Goal: Transaction & Acquisition: Purchase product/service

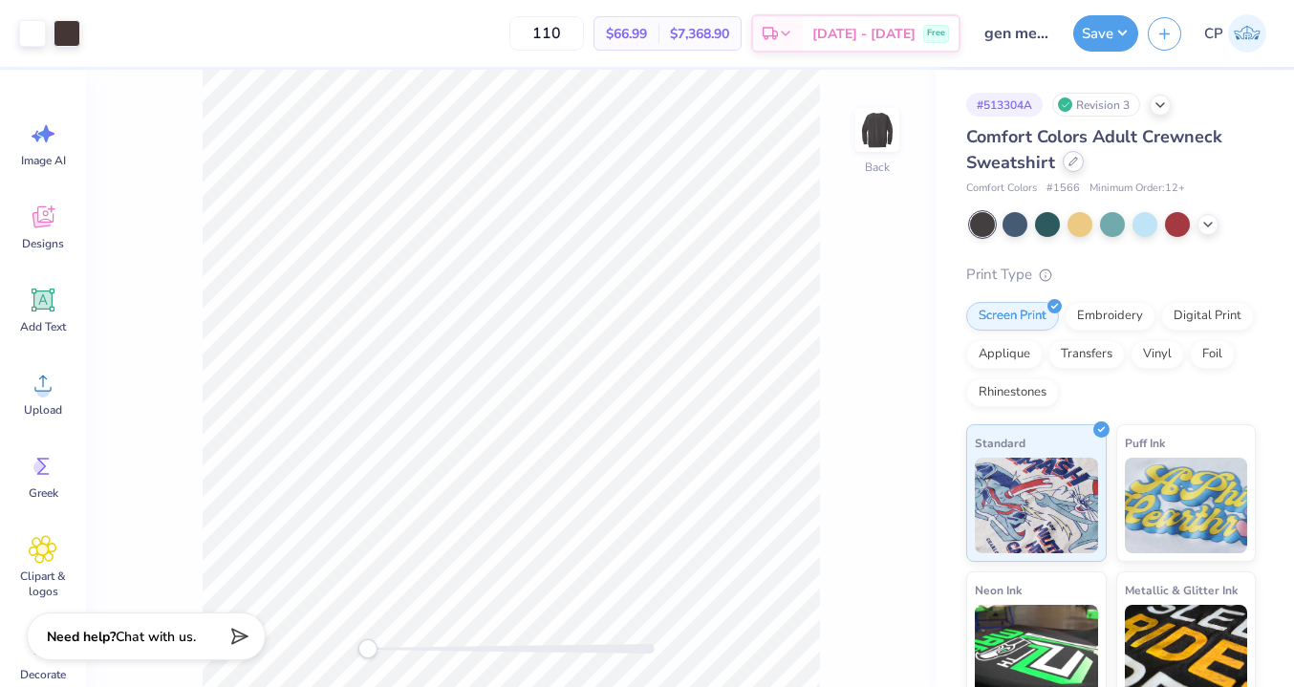
click at [1078, 166] on div at bounding box center [1073, 161] width 21 height 21
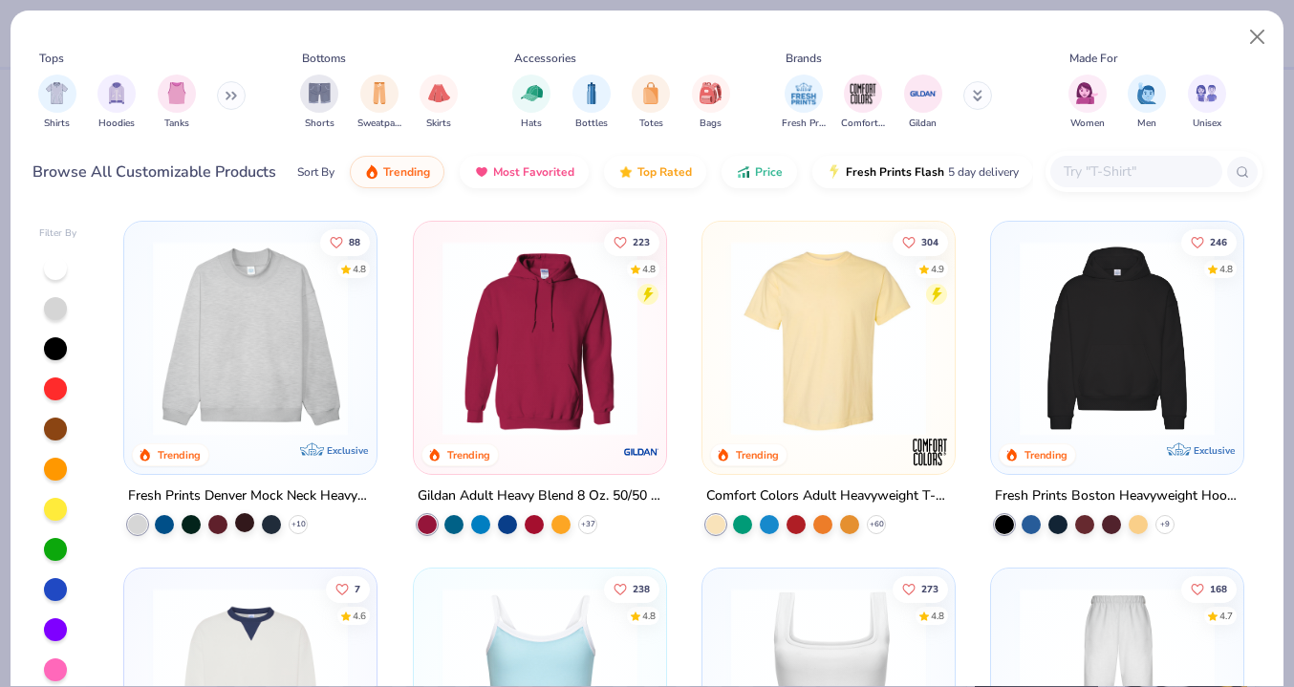
click at [241, 522] on div at bounding box center [244, 522] width 19 height 19
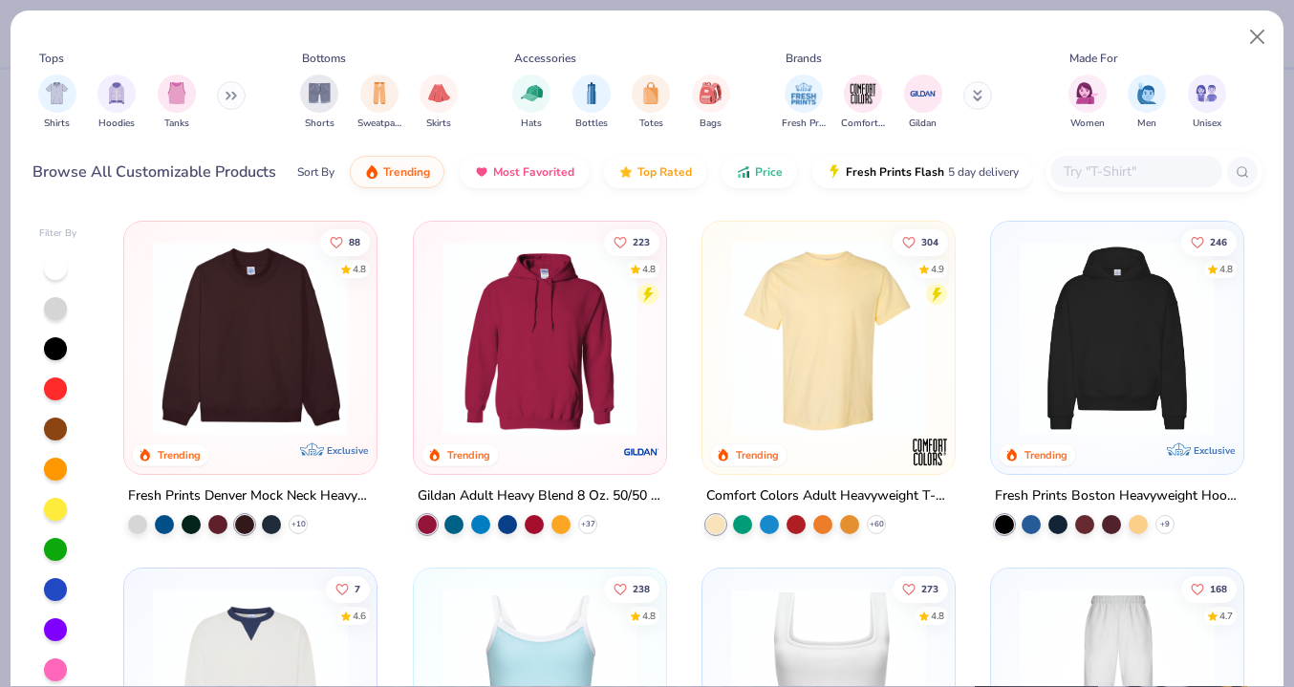
click at [233, 401] on img at bounding box center [250, 338] width 214 height 195
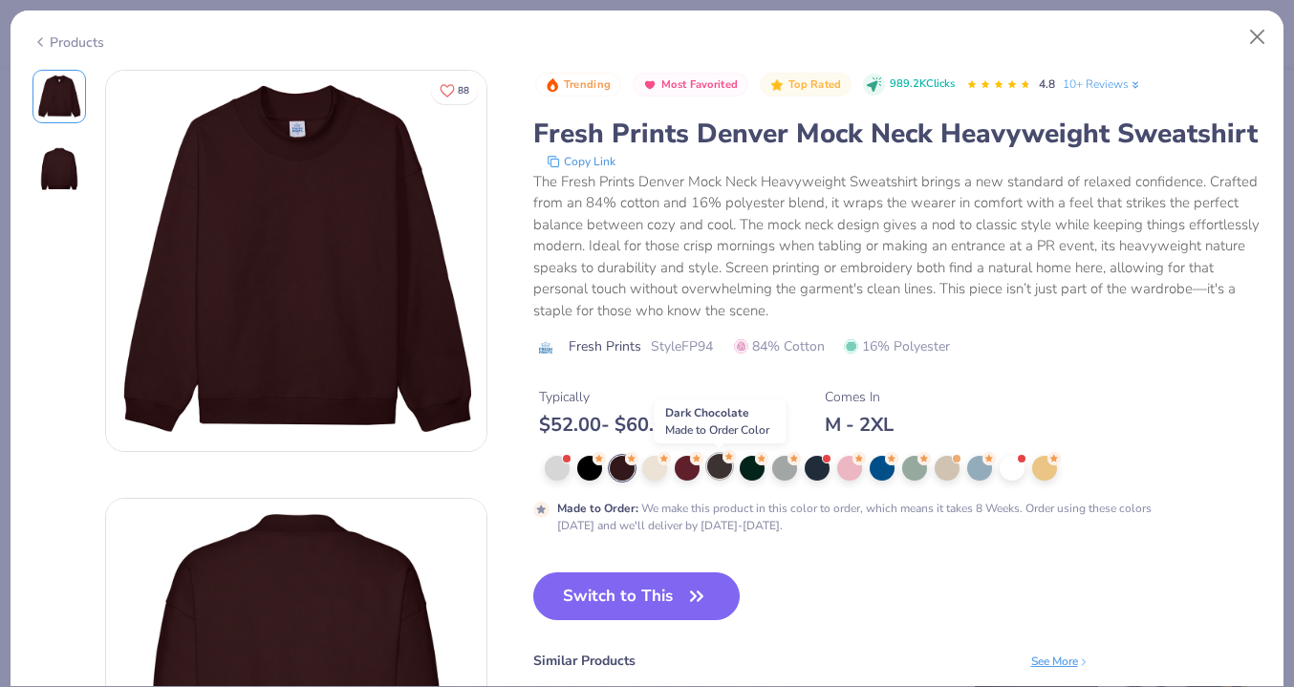
click at [715, 467] on div at bounding box center [719, 466] width 25 height 25
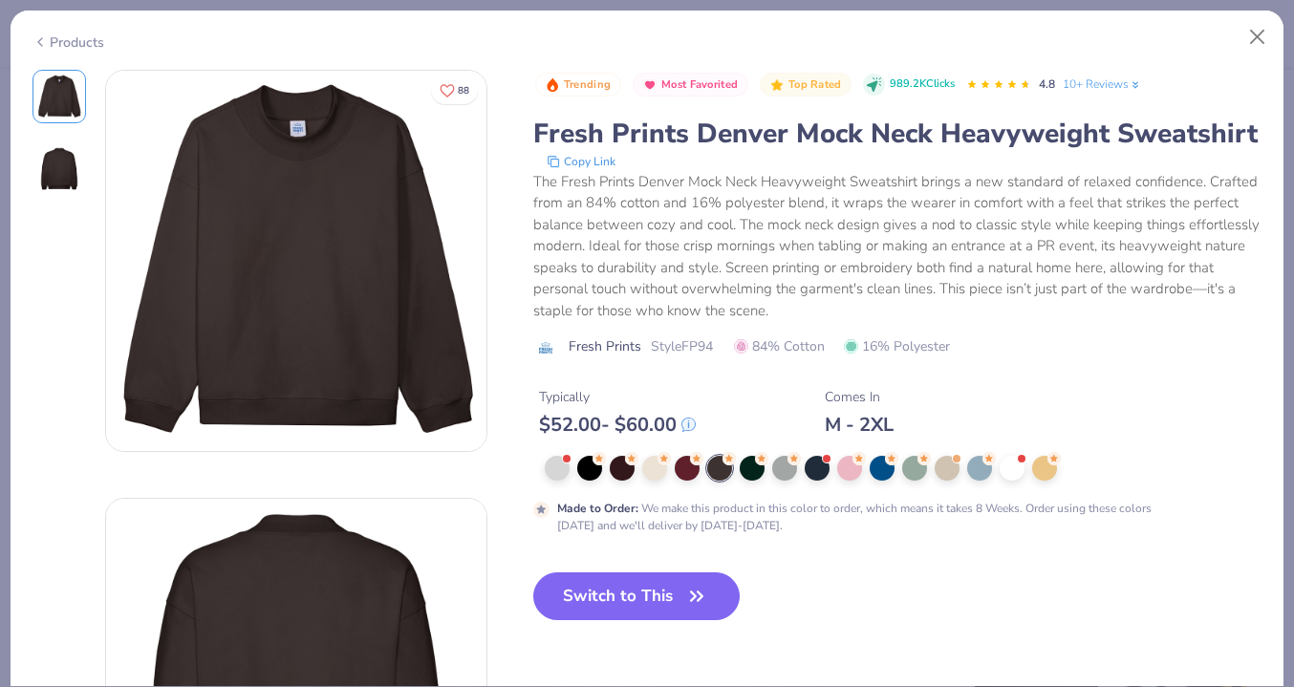
click at [693, 603] on icon "button" at bounding box center [696, 596] width 27 height 27
click at [701, 594] on icon "button" at bounding box center [696, 596] width 27 height 27
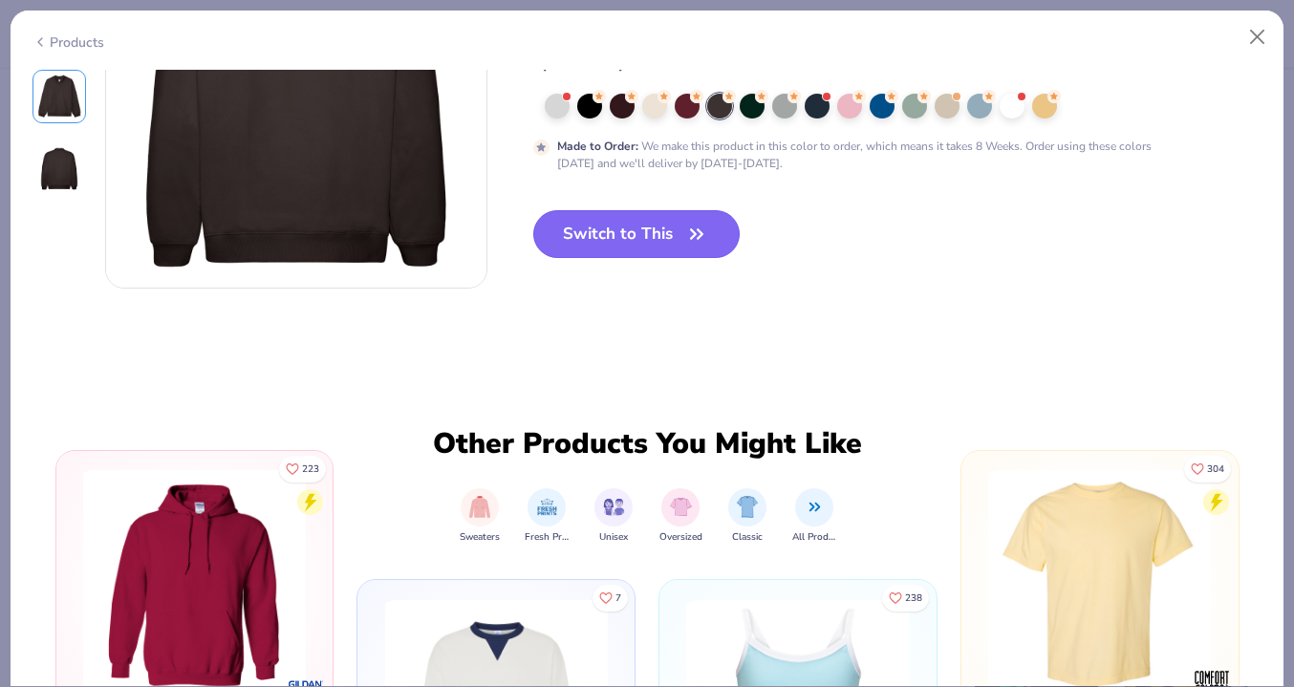
click at [709, 258] on button "Switch to This" at bounding box center [636, 234] width 207 height 48
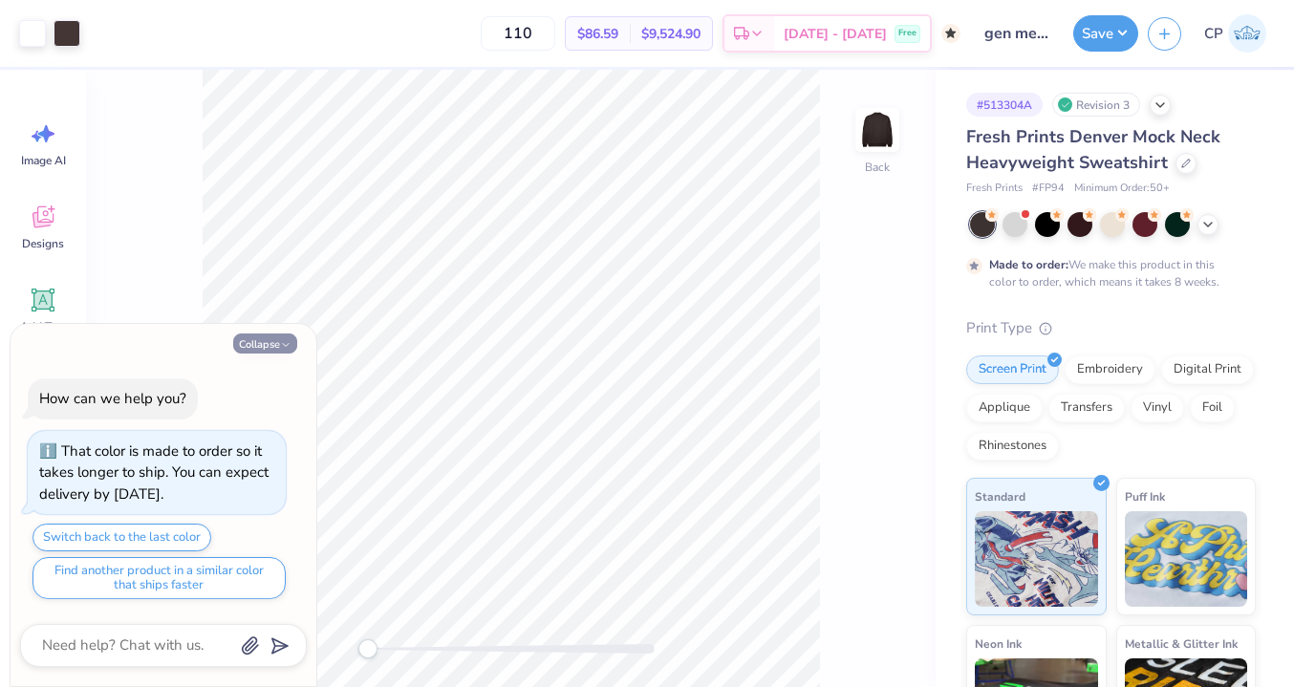
click at [283, 336] on button "Collapse" at bounding box center [265, 344] width 64 height 20
type textarea "x"
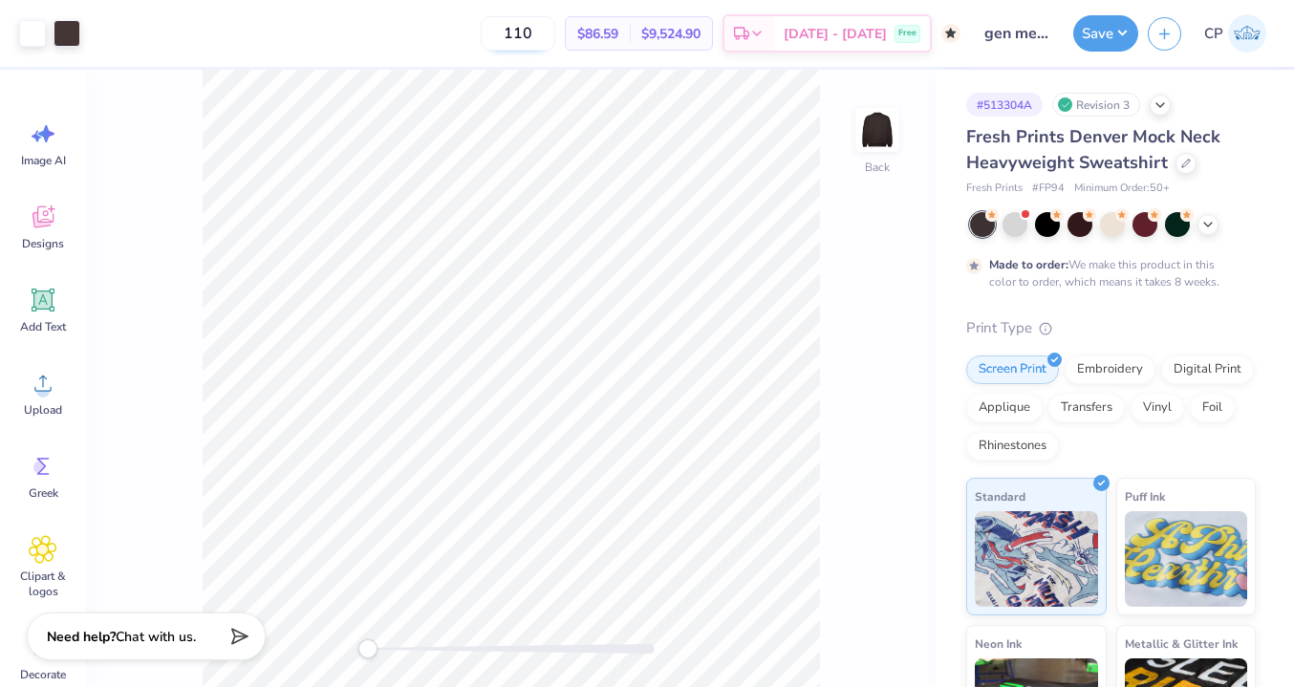
click at [555, 32] on input "110" at bounding box center [518, 33] width 75 height 34
type input "113"
click at [64, 32] on div at bounding box center [67, 31] width 27 height 27
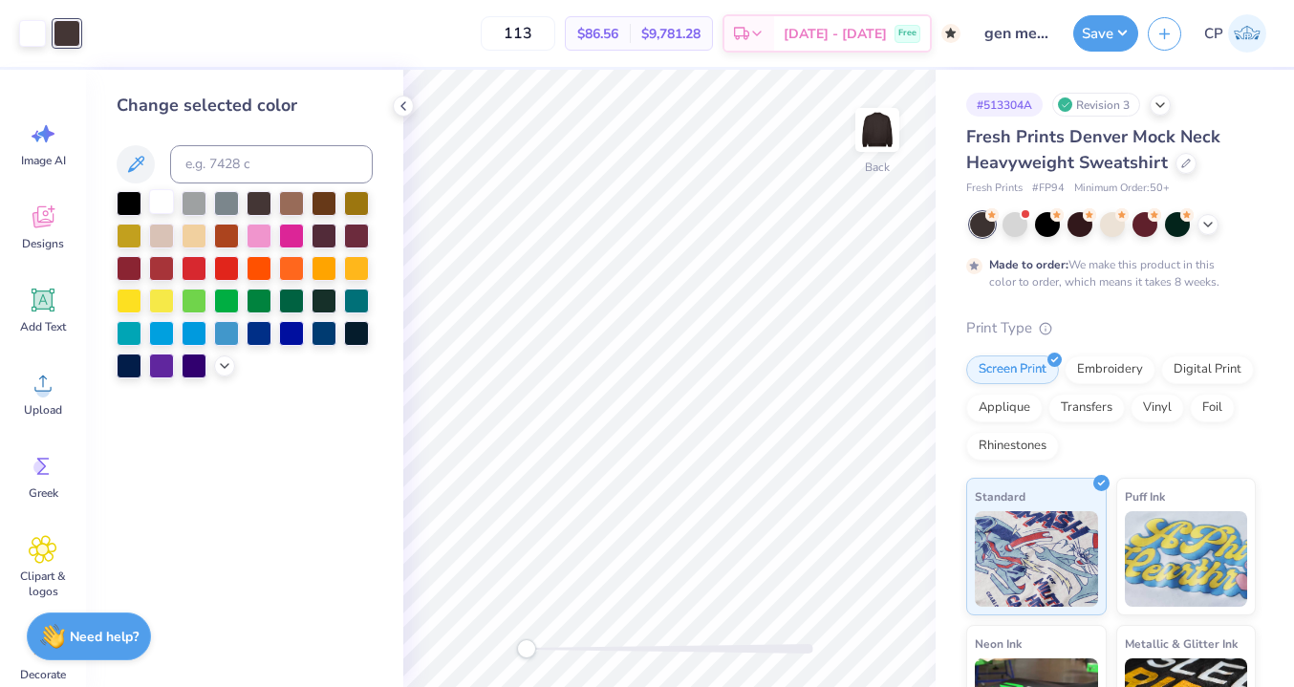
click at [173, 205] on div at bounding box center [161, 201] width 25 height 25
click at [396, 99] on icon at bounding box center [403, 105] width 15 height 15
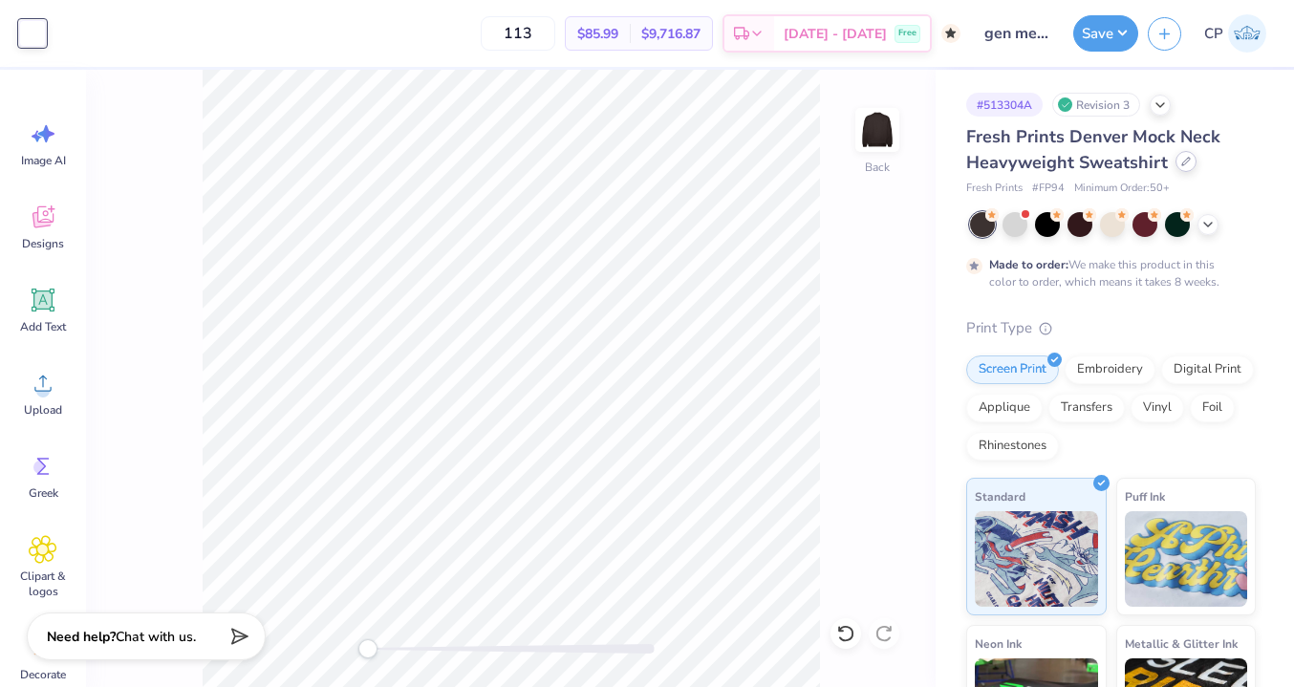
click at [1184, 154] on div at bounding box center [1186, 161] width 21 height 21
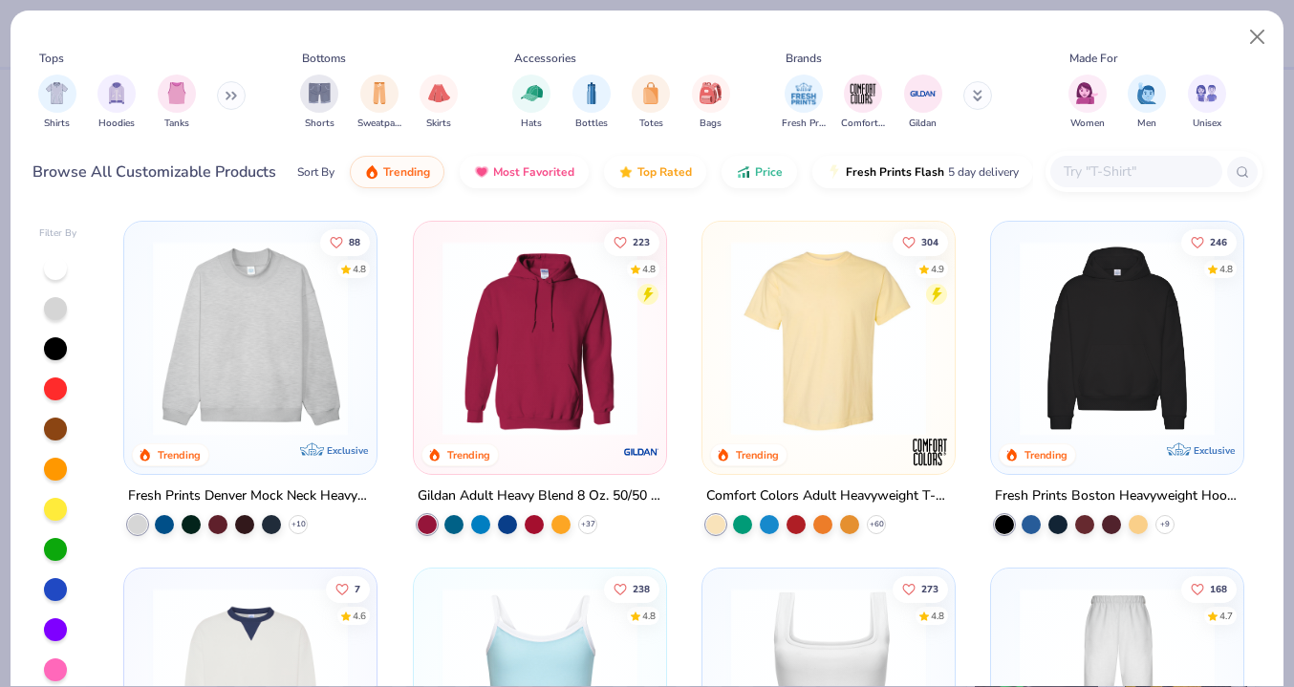
click at [268, 363] on img at bounding box center [250, 338] width 214 height 195
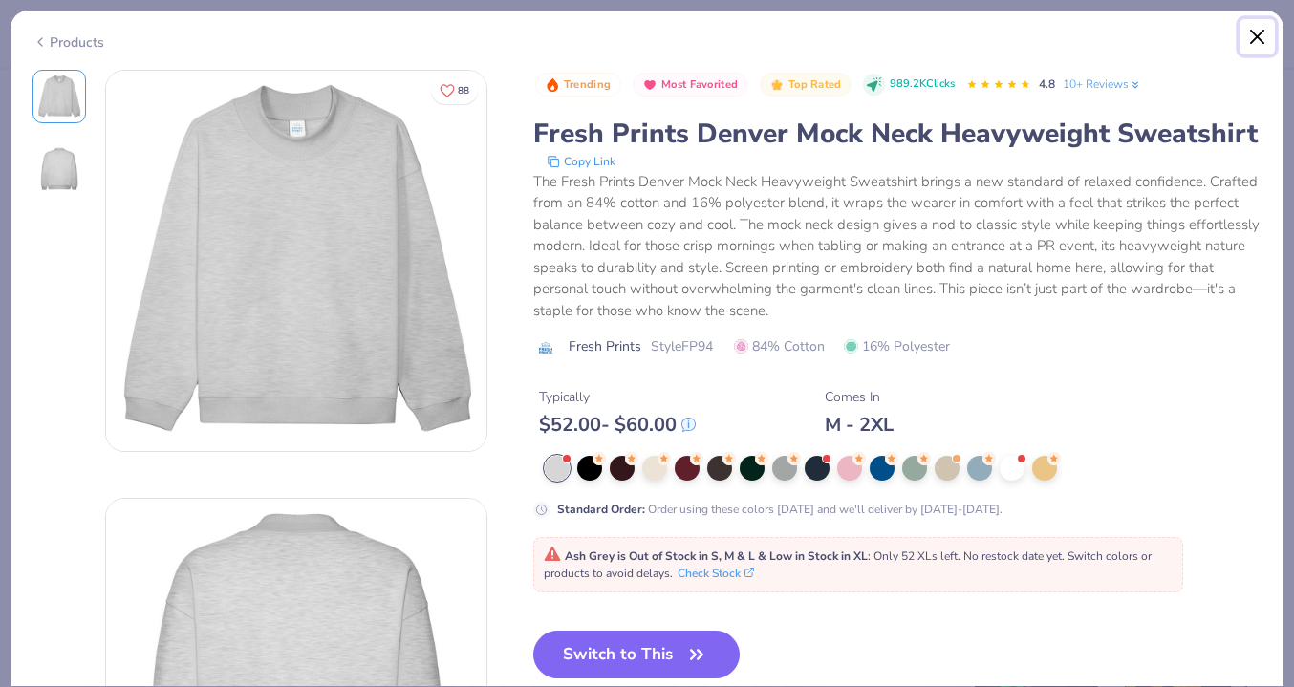
click at [1258, 41] on button "Close" at bounding box center [1258, 37] width 36 height 36
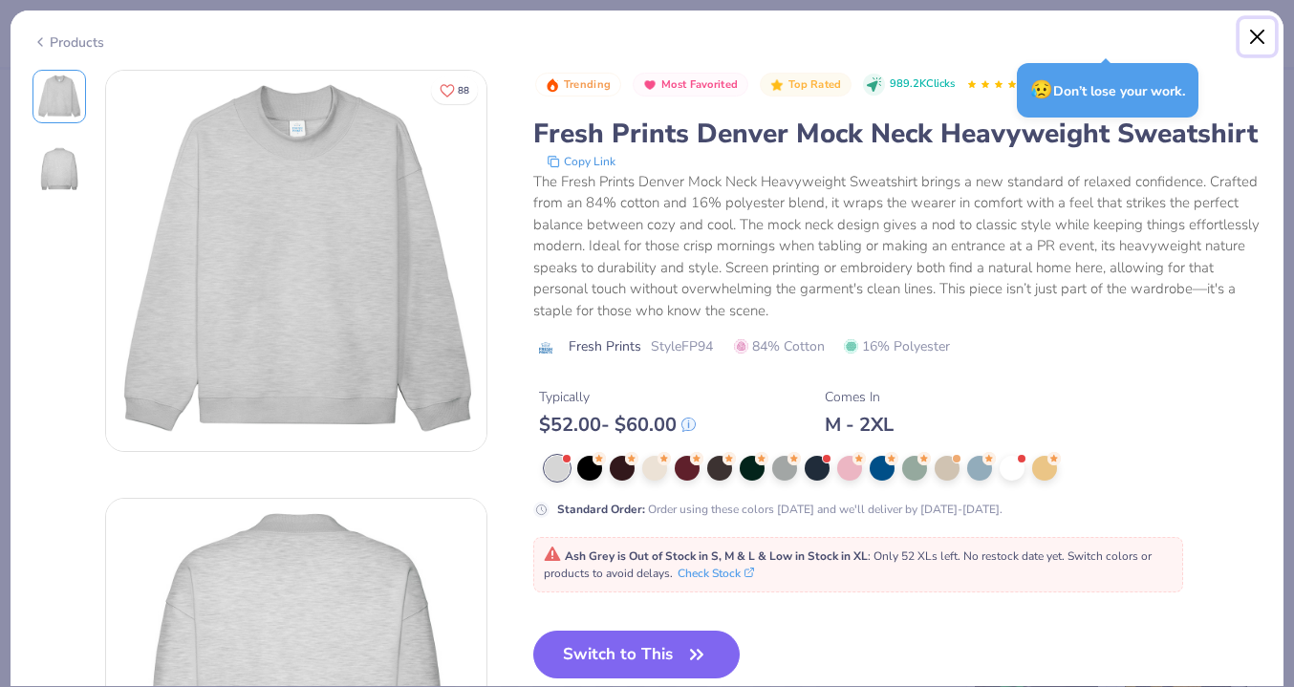
click at [1259, 33] on button "Close" at bounding box center [1258, 37] width 36 height 36
click at [1116, 96] on div "😥 Don’t lose your work." at bounding box center [1108, 90] width 182 height 54
click at [1251, 42] on button "Close" at bounding box center [1258, 37] width 36 height 36
click at [1238, 28] on div "Products" at bounding box center [647, 36] width 1273 height 50
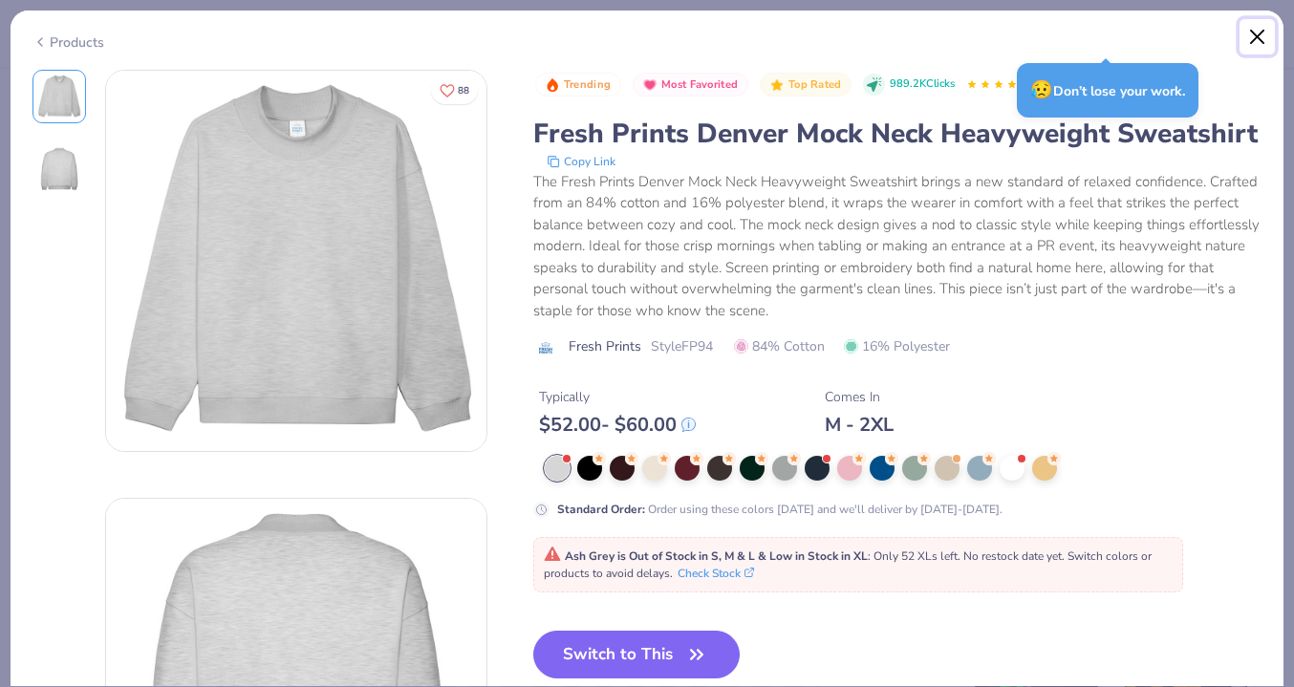
click at [1264, 30] on button "Close" at bounding box center [1258, 37] width 36 height 36
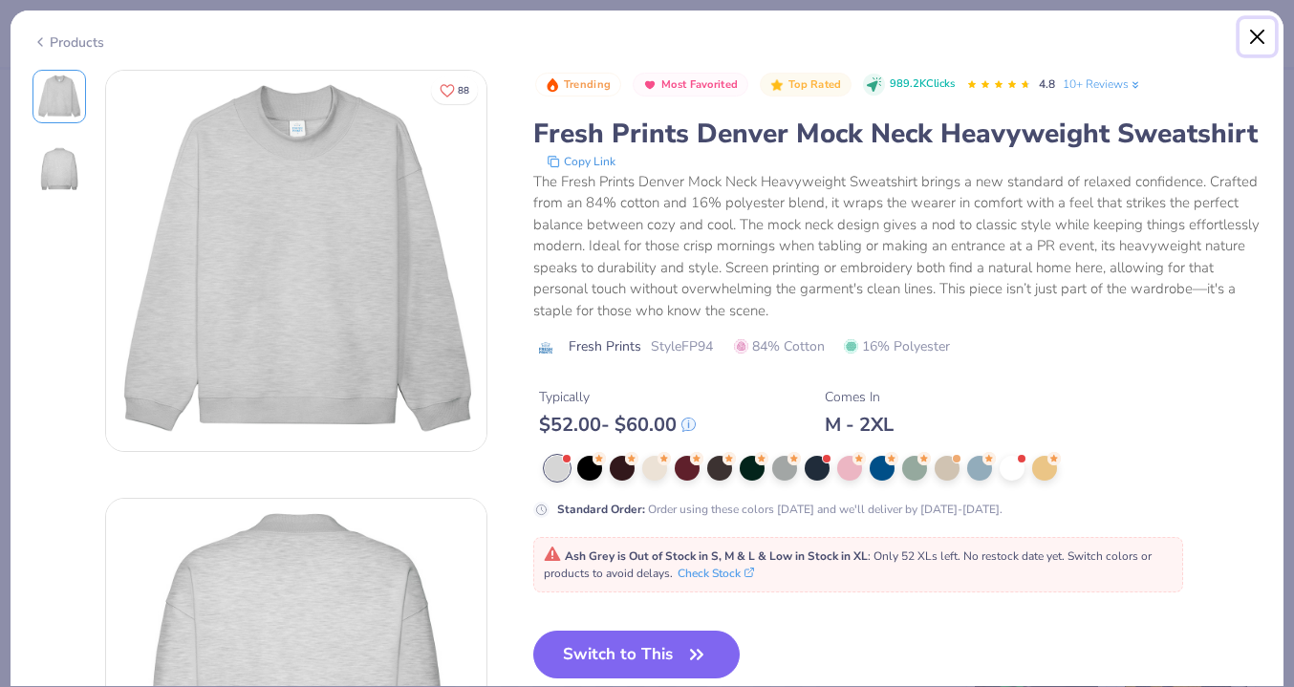
click at [1250, 41] on button "Close" at bounding box center [1258, 37] width 36 height 36
click at [1253, 36] on button "Close" at bounding box center [1258, 37] width 36 height 36
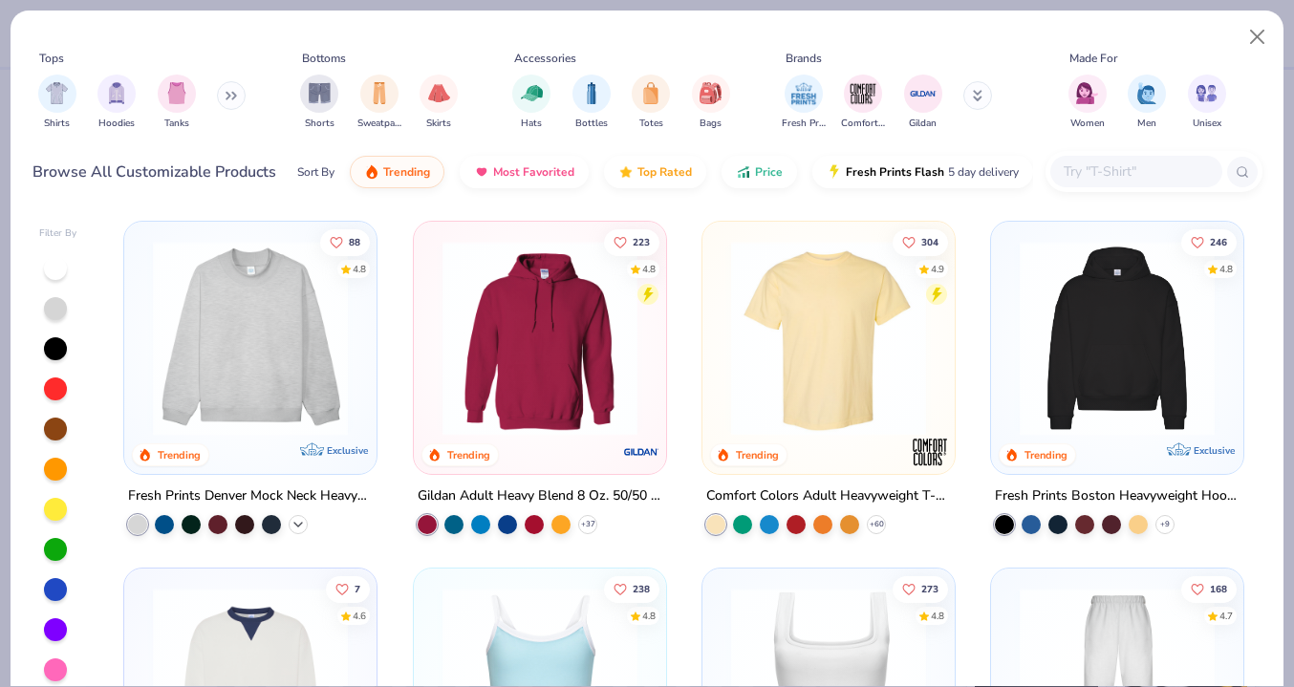
click at [302, 526] on icon at bounding box center [298, 524] width 15 height 15
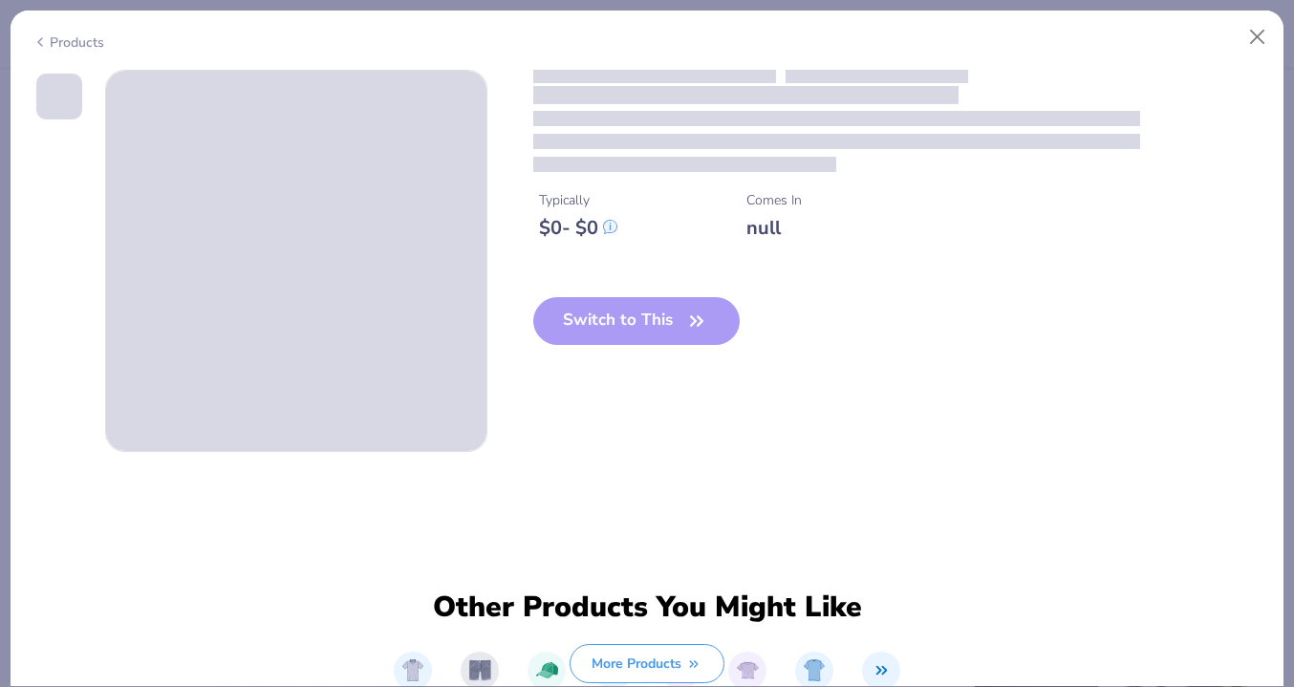
click at [300, 446] on div "Typically $ 0 - $ 0 Comes In null Switch to This Other Products You Might Like …" at bounding box center [647, 378] width 1273 height 617
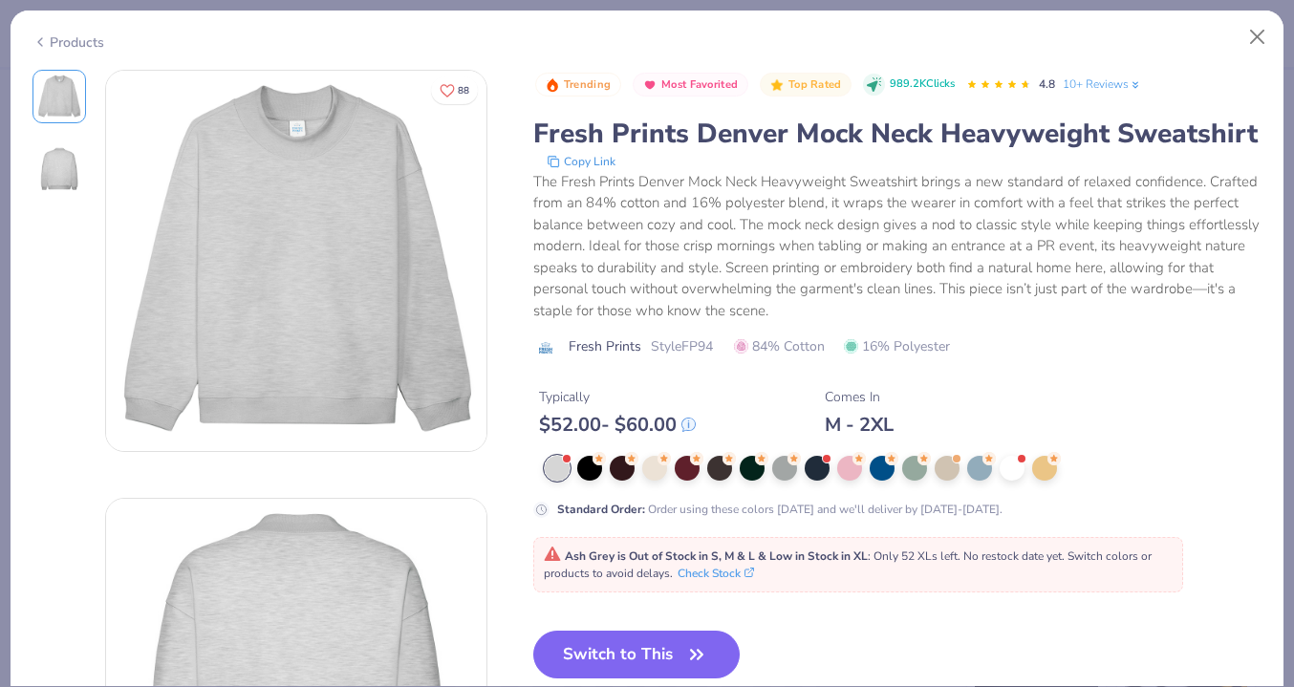
click at [551, 473] on div at bounding box center [557, 468] width 25 height 25
click at [700, 652] on icon "button" at bounding box center [696, 654] width 27 height 27
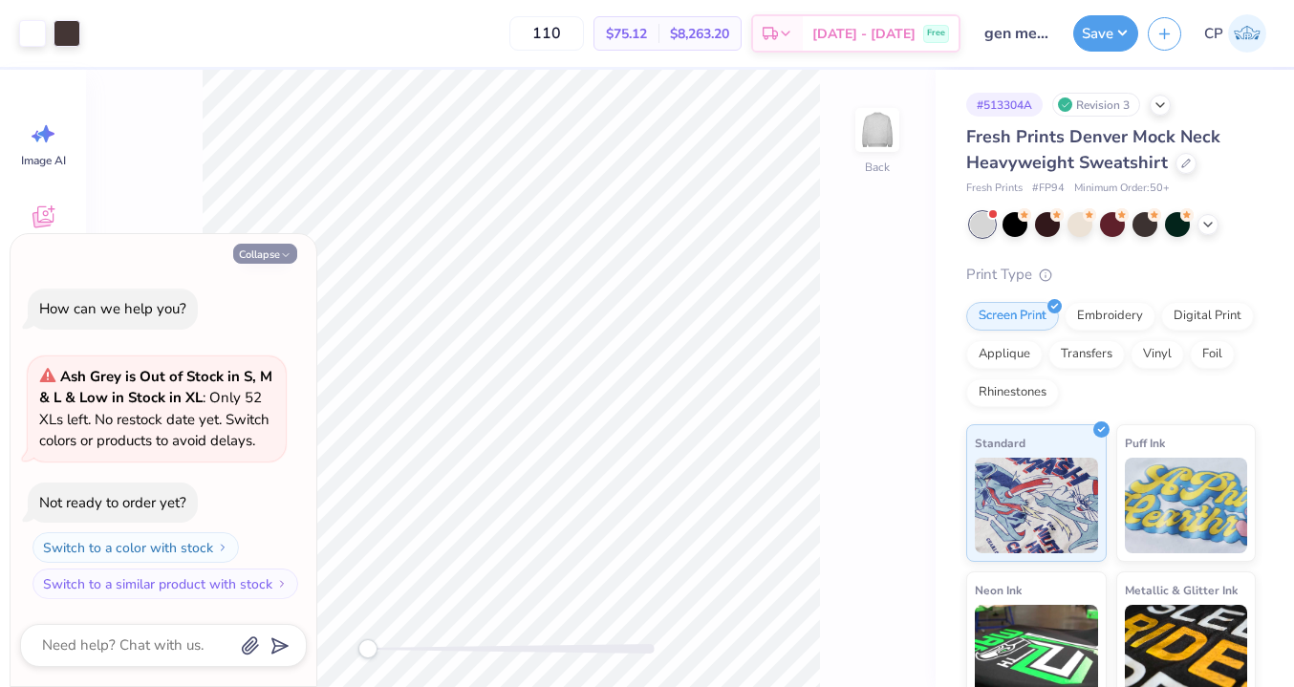
click at [288, 261] on icon "button" at bounding box center [285, 254] width 11 height 11
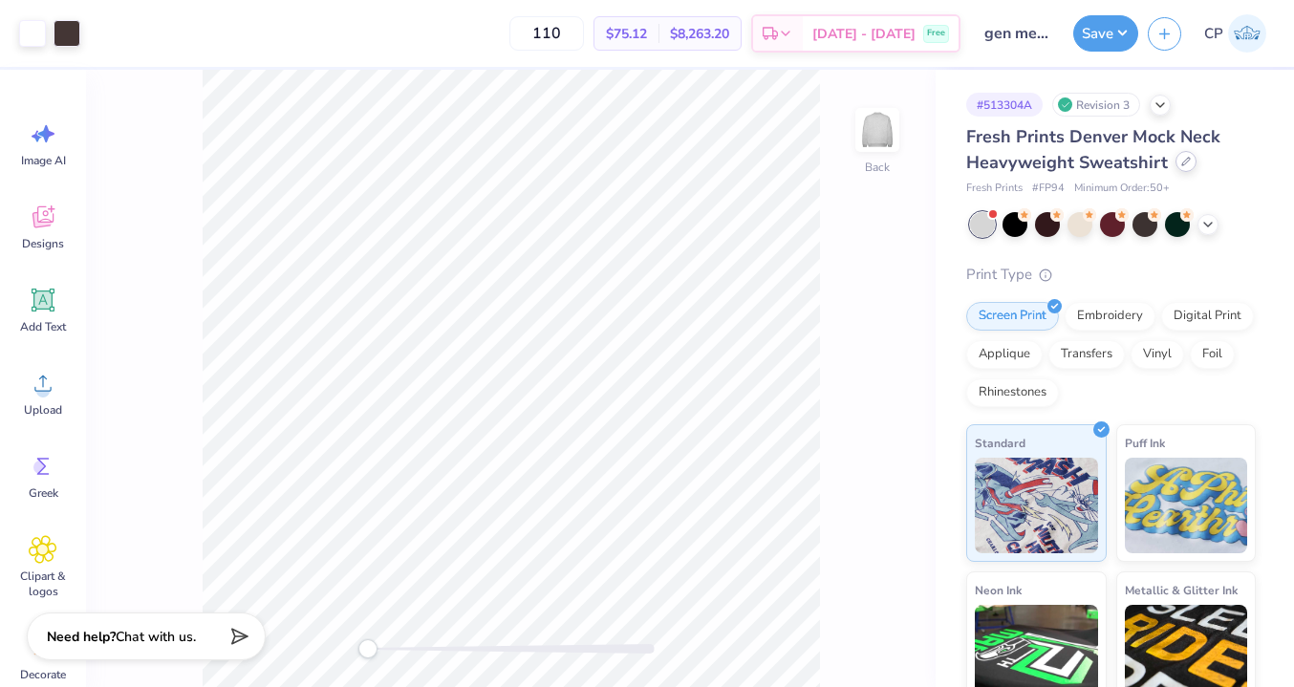
click at [1185, 165] on icon at bounding box center [1186, 162] width 10 height 10
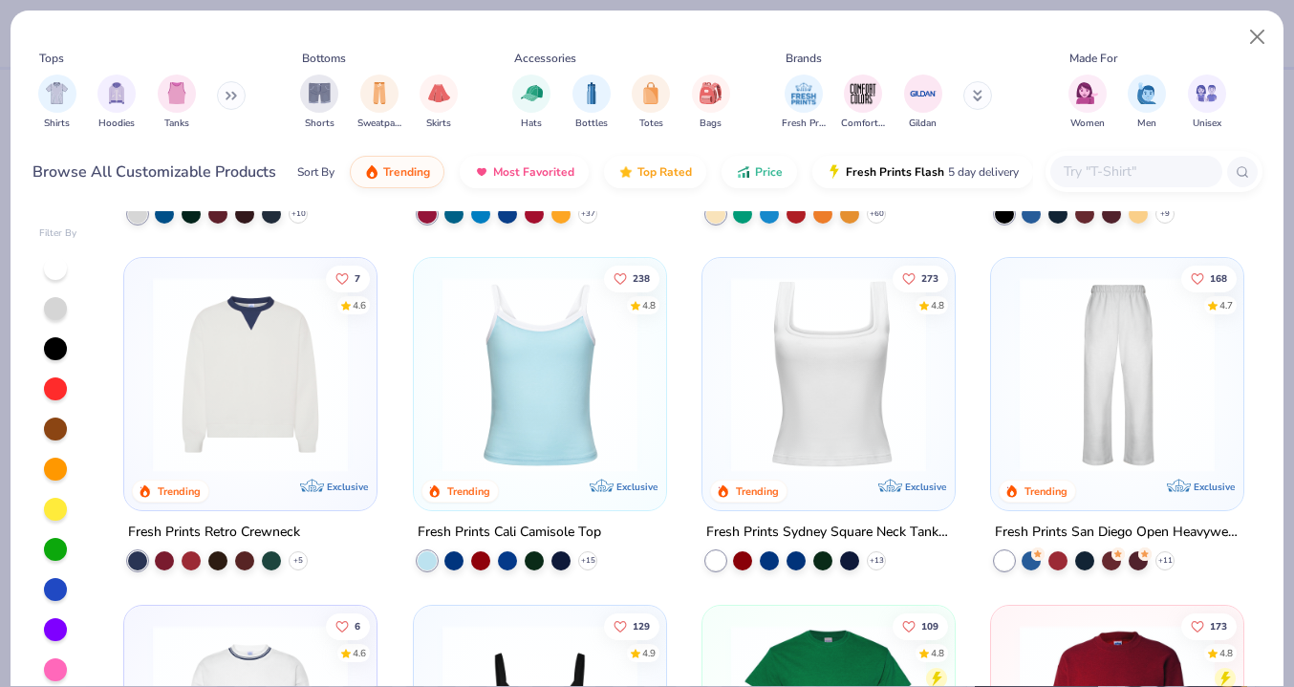
scroll to position [554, 0]
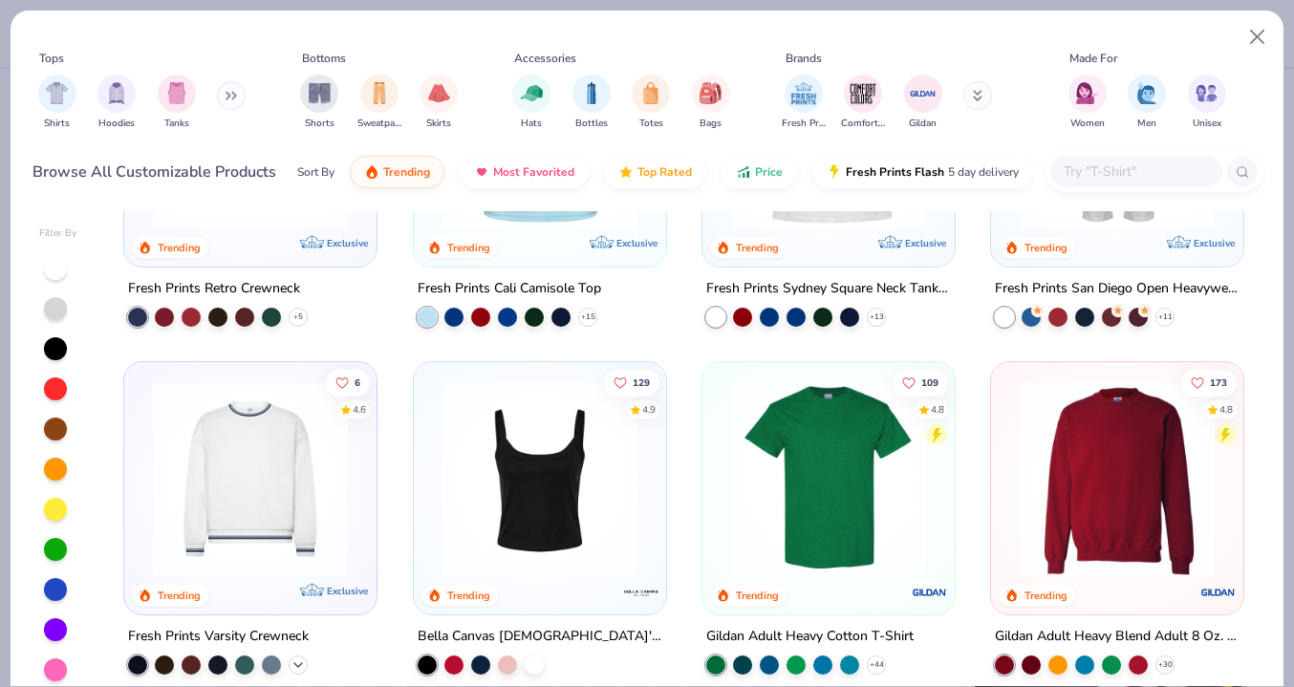
click at [299, 658] on icon at bounding box center [298, 665] width 15 height 15
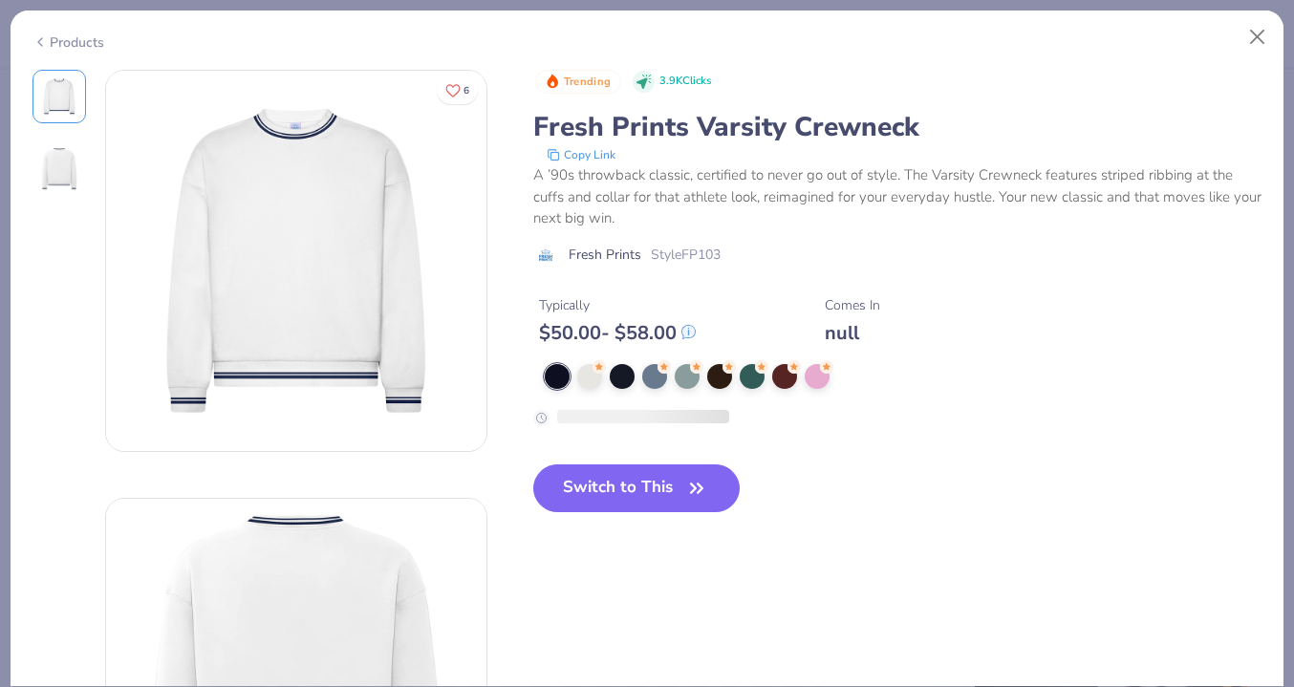
scroll to position [32, 0]
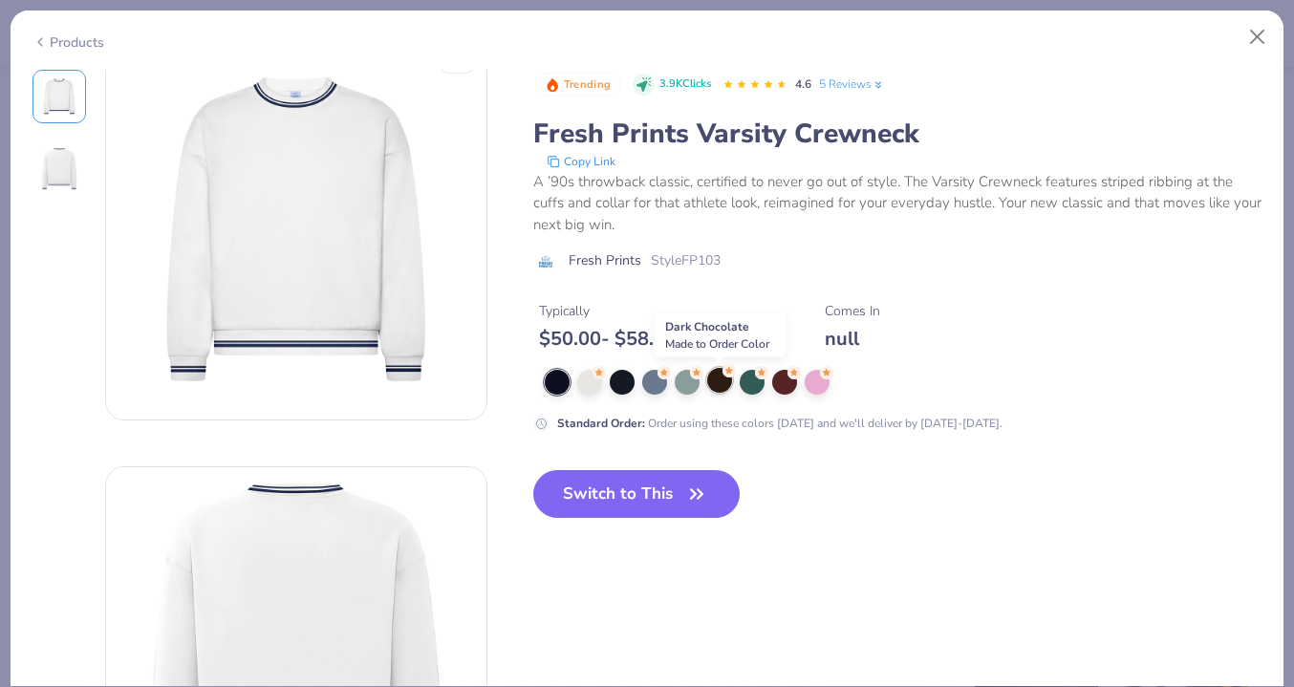
click at [715, 383] on div at bounding box center [719, 380] width 25 height 25
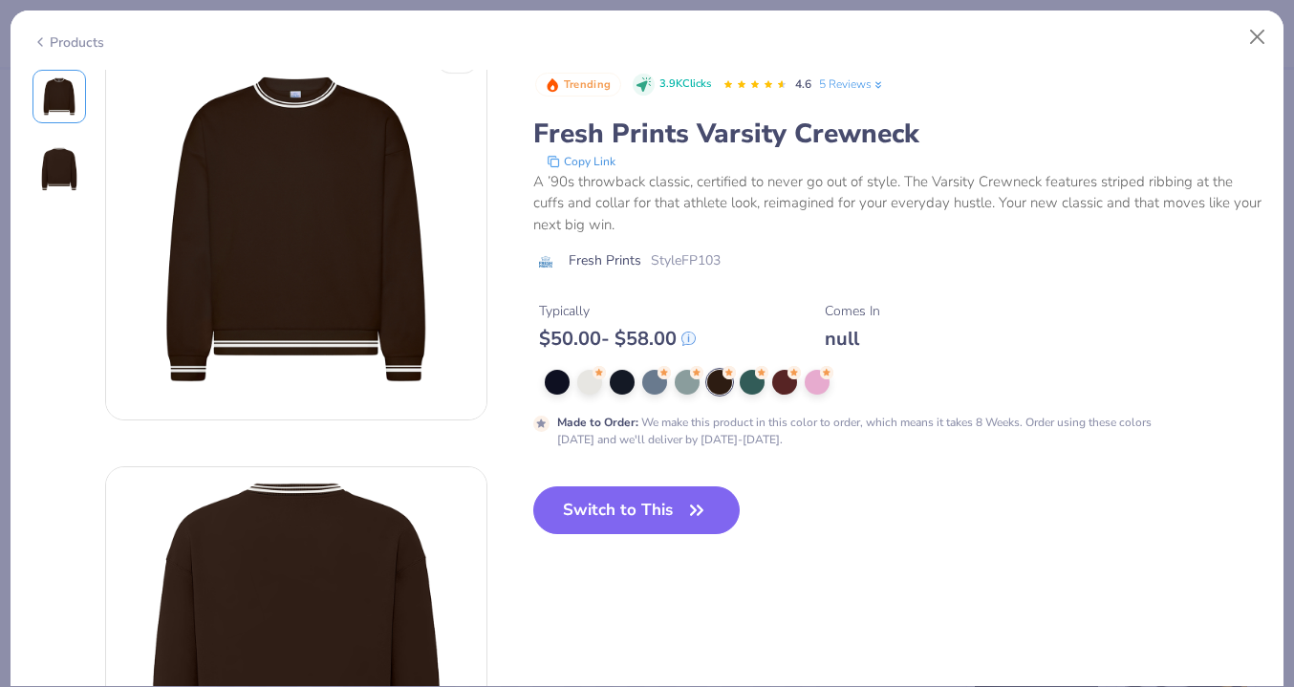
click at [663, 504] on button "Switch to This" at bounding box center [636, 510] width 207 height 48
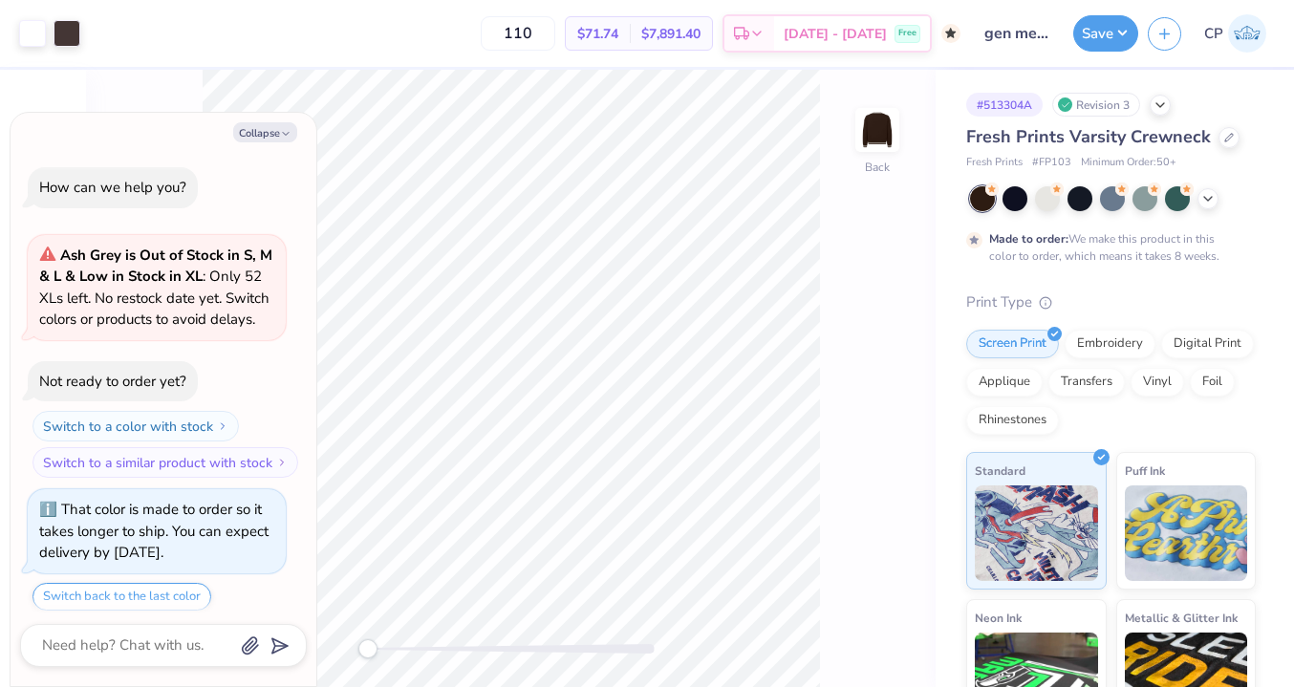
scroll to position [58, 0]
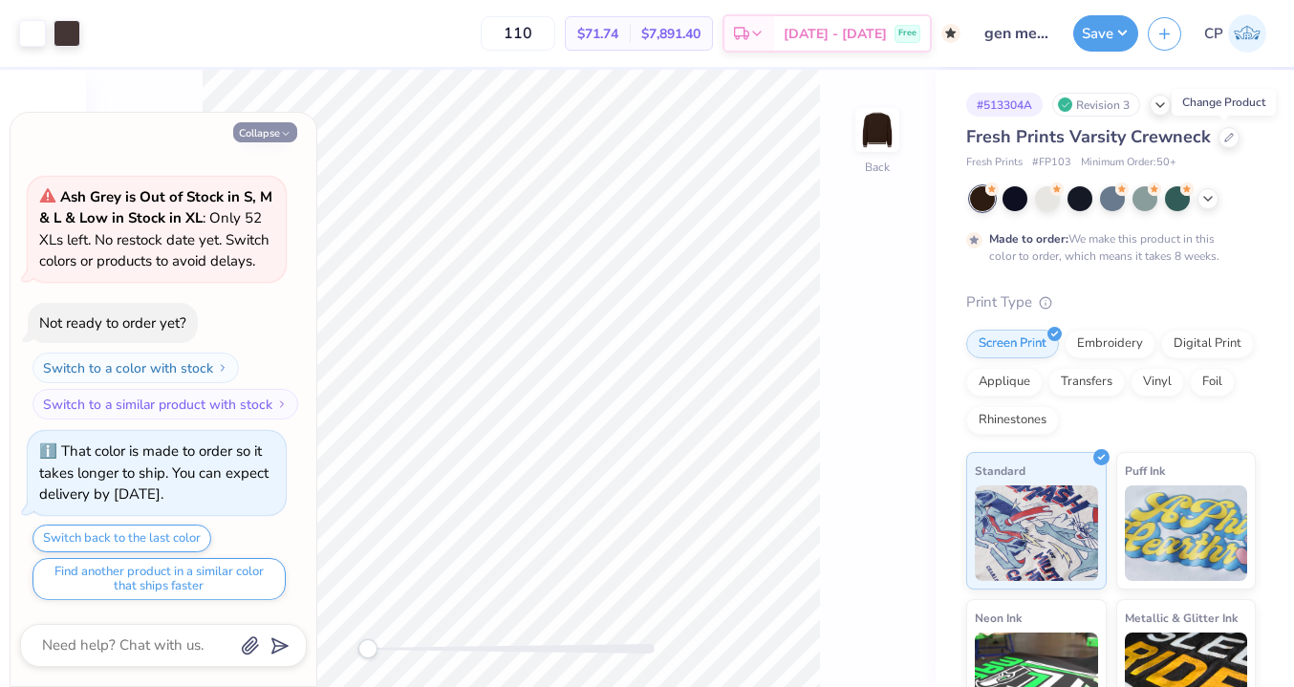
click at [277, 131] on button "Collapse" at bounding box center [265, 132] width 64 height 20
type textarea "x"
